Goal: Use online tool/utility: Utilize a website feature to perform a specific function

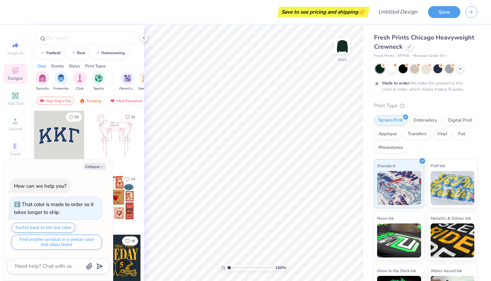
click at [96, 167] on button "Collapse" at bounding box center [94, 166] width 23 height 7
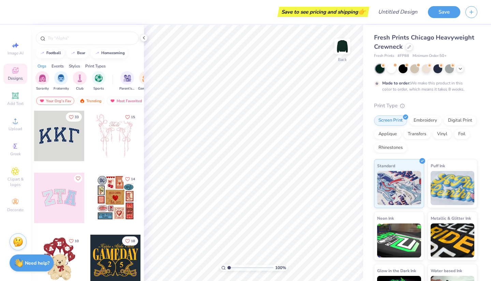
scroll to position [5, 0]
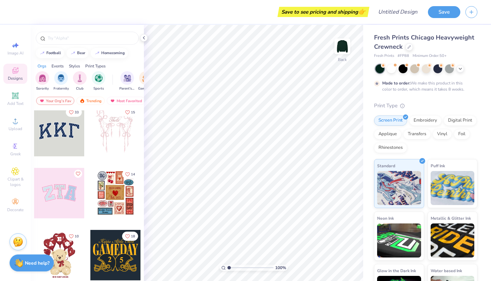
click at [343, 45] on img at bounding box center [343, 47] width 14 height 14
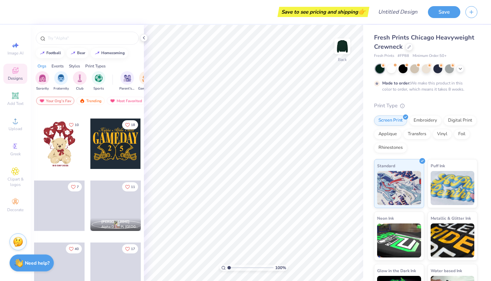
scroll to position [0, 0]
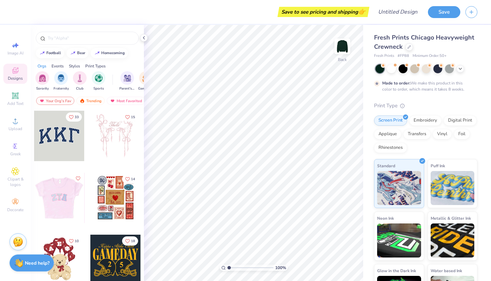
click at [62, 203] on div at bounding box center [59, 198] width 151 height 50
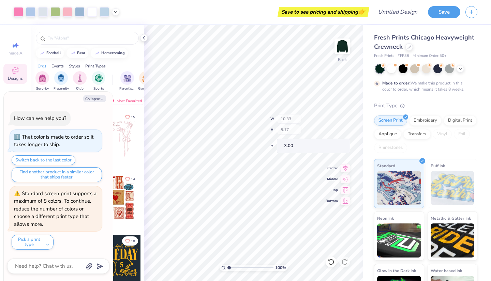
type textarea "x"
type input "1.02759305315848"
type textarea "x"
type input "1.02759305315848"
type textarea "x"
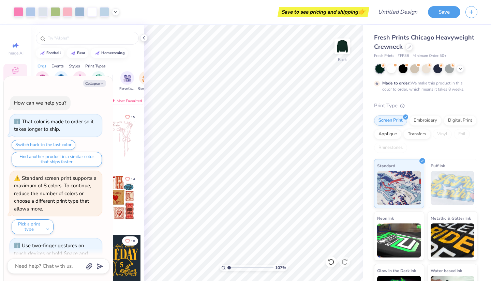
type input "1.06974984310395"
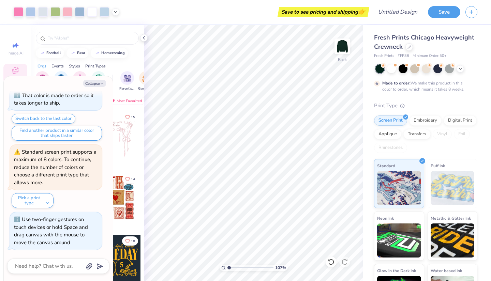
type textarea "x"
type input "1.74949697876043"
click at [90, 82] on button "Collapse" at bounding box center [94, 83] width 23 height 7
type textarea "x"
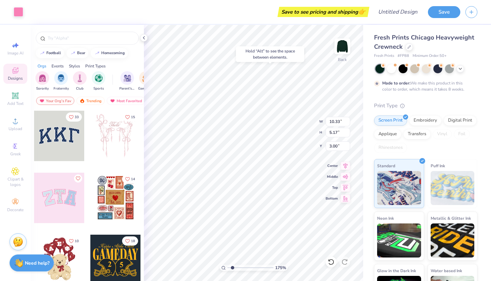
type input "1.74949697876043"
type input "10.15"
type input "5.00"
type input "3.08"
type input "1.74949697876043"
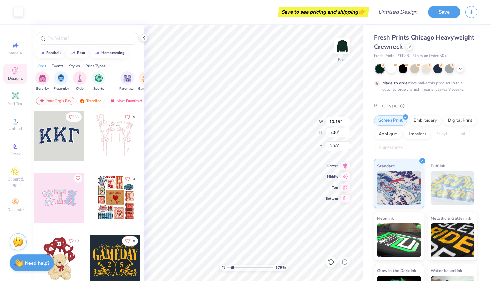
type input "3.17"
type input "4.12"
type input "3.14"
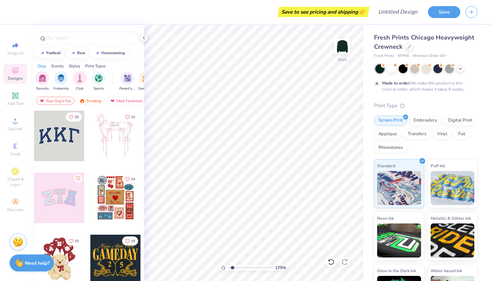
click at [22, 173] on div "Clipart & logos" at bounding box center [15, 178] width 24 height 26
type input "1.74949697876043"
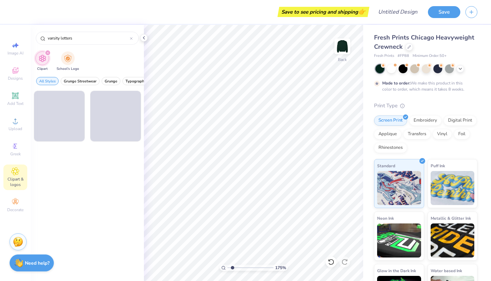
click at [53, 38] on input "varsity letters" at bounding box center [88, 38] width 83 height 7
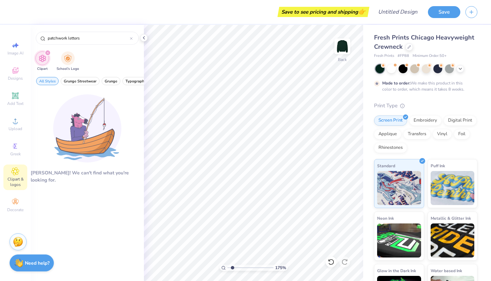
type input "patchwork letters"
click at [12, 196] on div "Decorate" at bounding box center [15, 205] width 24 height 20
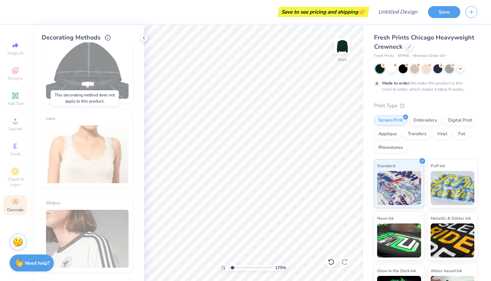
scroll to position [0, 0]
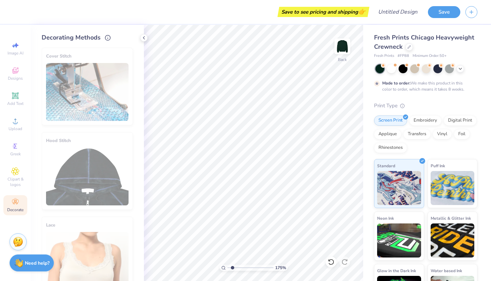
click at [16, 53] on span "Image AI" at bounding box center [16, 52] width 16 height 5
type input "1.74949697876043"
select select "4"
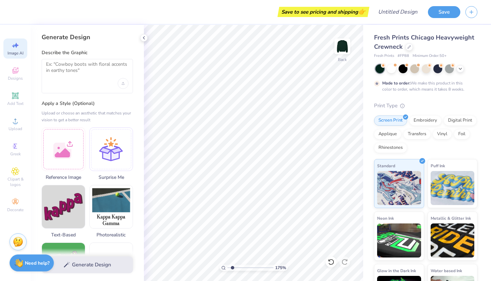
click at [72, 78] on div at bounding box center [87, 76] width 91 height 34
click at [99, 70] on textarea at bounding box center [87, 69] width 83 height 17
click at [21, 67] on div "Designs" at bounding box center [15, 74] width 24 height 20
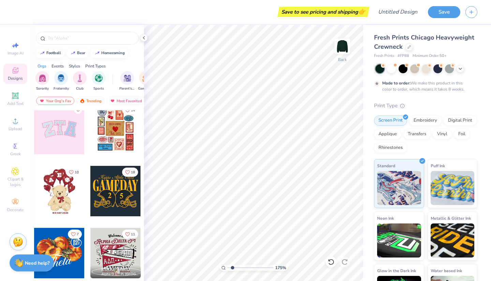
scroll to position [8, 0]
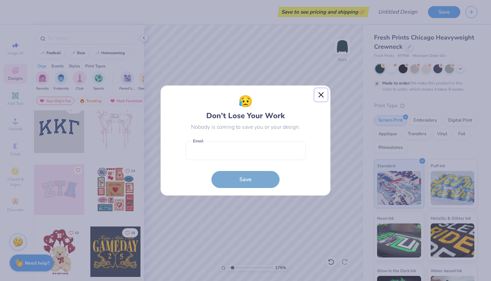
click at [318, 93] on button "Close" at bounding box center [321, 95] width 13 height 13
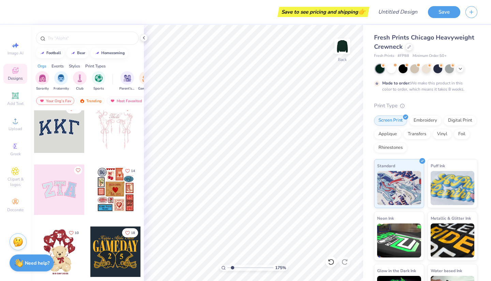
click at [62, 193] on div at bounding box center [59, 190] width 50 height 50
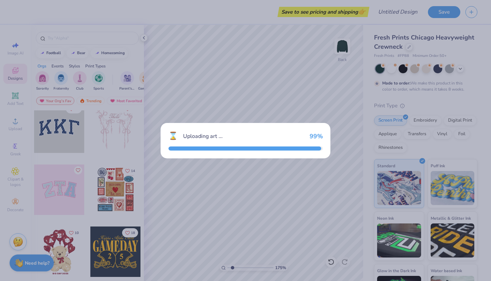
type input "1.74949697876043"
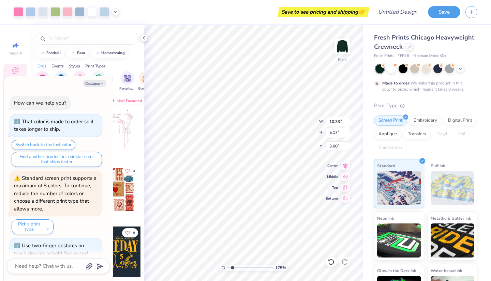
type textarea "x"
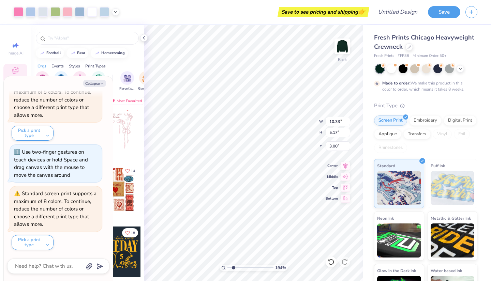
type input "1.94183962881194"
click at [96, 84] on button "Collapse" at bounding box center [94, 83] width 23 height 7
type textarea "x"
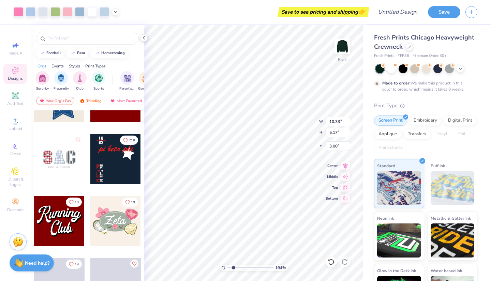
scroll to position [350, 0]
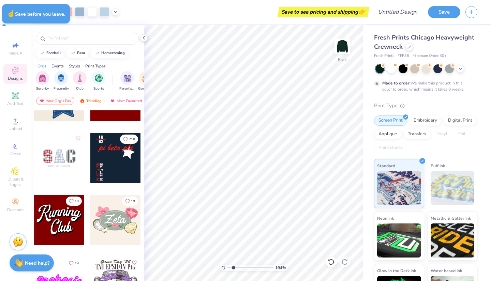
type input "1.94183962881194"
